Goal: Check status

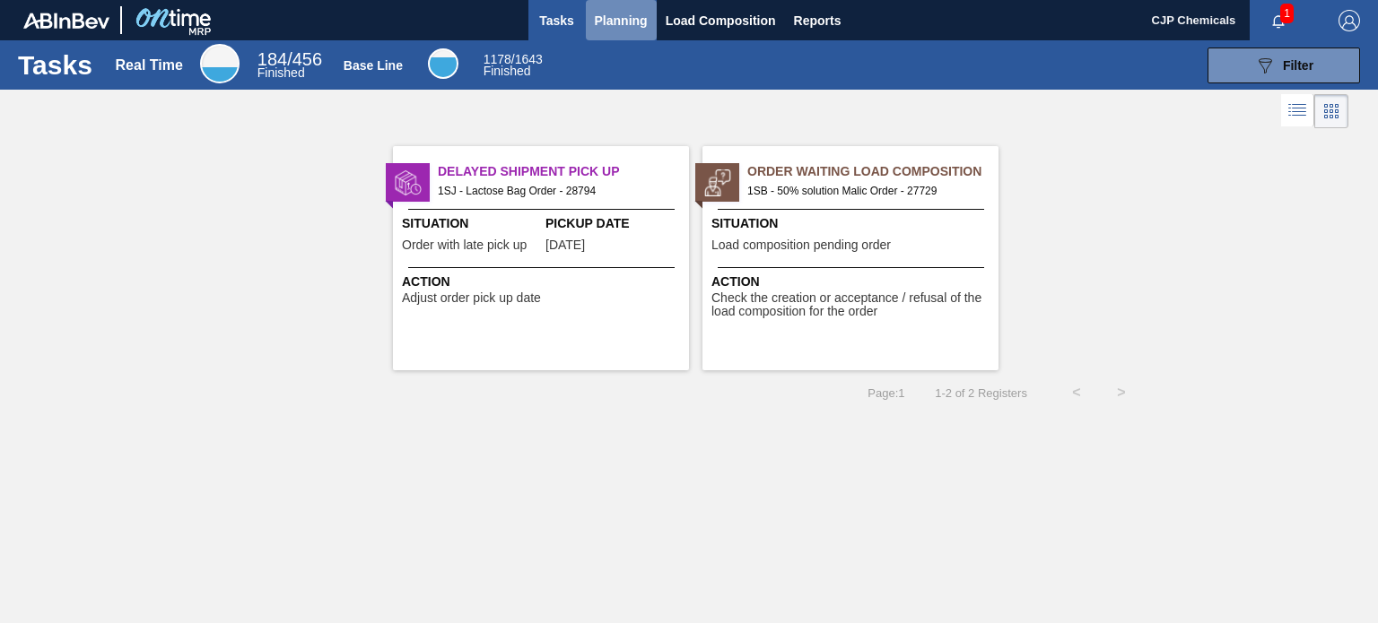
click at [623, 4] on button "Planning" at bounding box center [621, 20] width 71 height 40
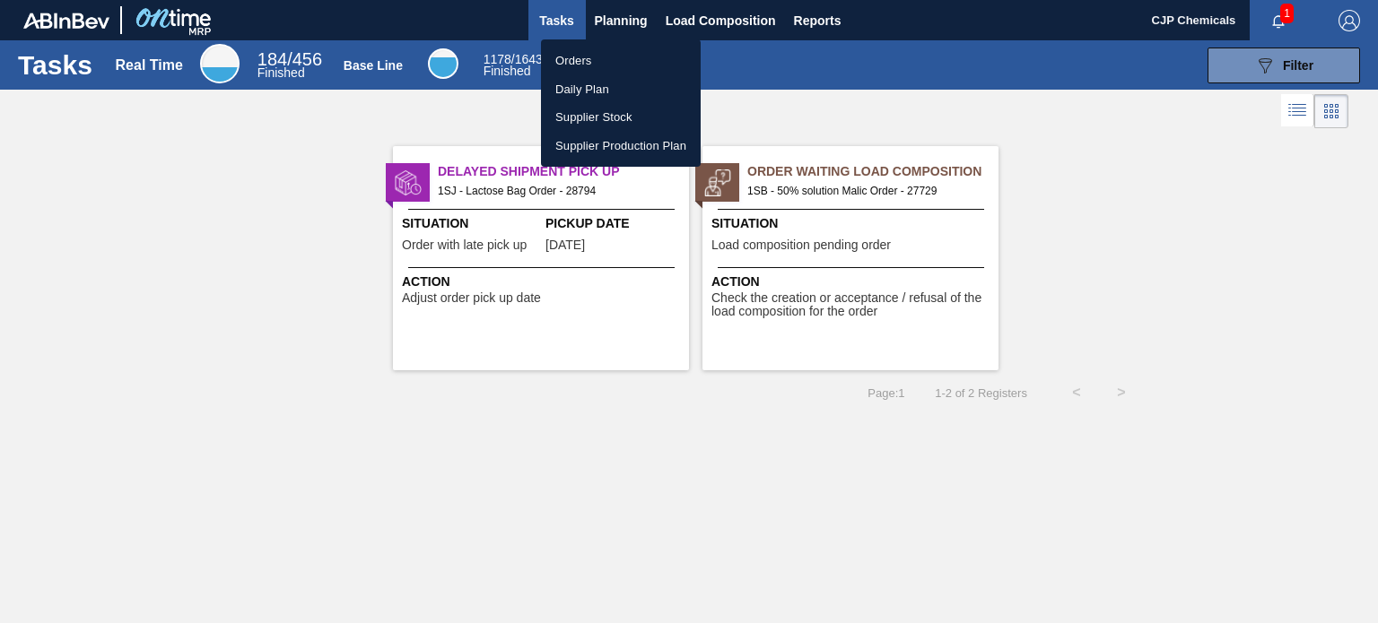
click at [577, 65] on li "Orders" at bounding box center [621, 61] width 160 height 29
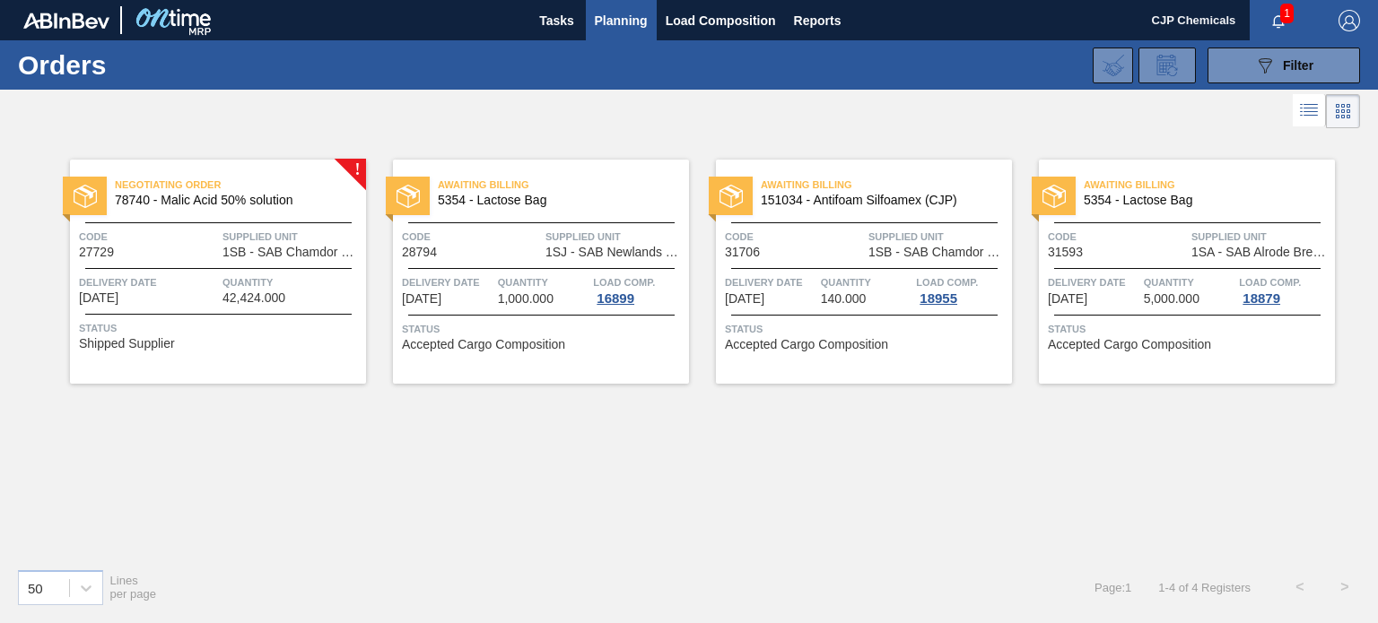
click at [818, 258] on div "Awaiting Billing 151034 - Antifoam Silfoamex (CJP) Code 31706 Supplied Unit 1SB…" at bounding box center [864, 272] width 296 height 224
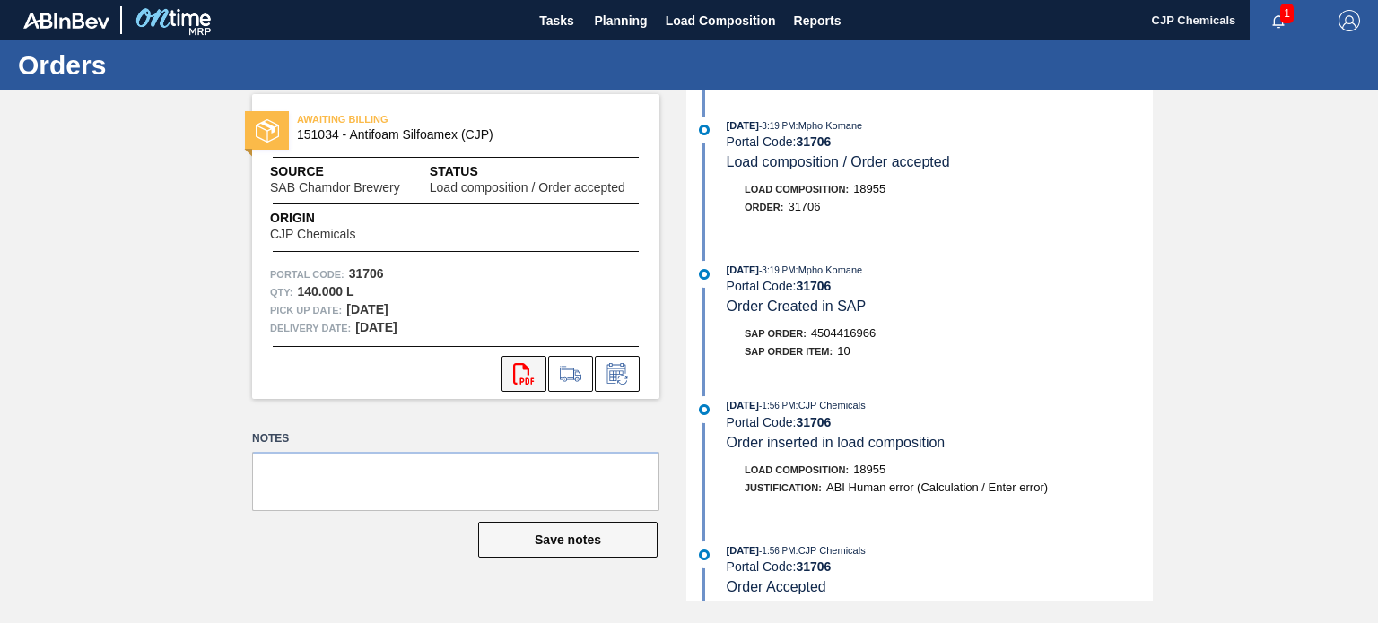
click at [520, 376] on icon "svg{fill:#ff0000}" at bounding box center [524, 374] width 22 height 22
